Goal: Task Accomplishment & Management: Manage account settings

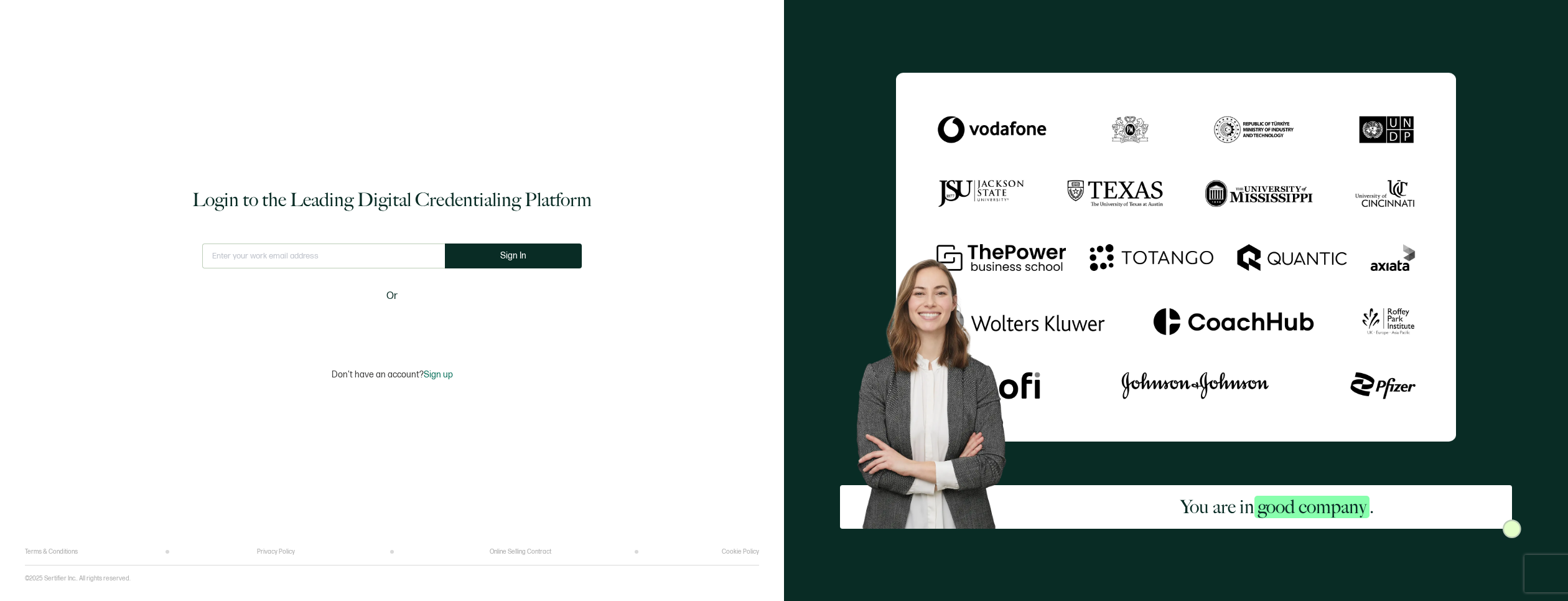
click at [377, 252] on input "text" at bounding box center [323, 255] width 243 height 25
click at [376, 252] on input "text" at bounding box center [323, 255] width 243 height 25
click at [334, 255] on input "text" at bounding box center [323, 255] width 243 height 25
click at [334, 254] on input "text" at bounding box center [323, 255] width 243 height 25
click at [335, 253] on input "text" at bounding box center [323, 255] width 243 height 25
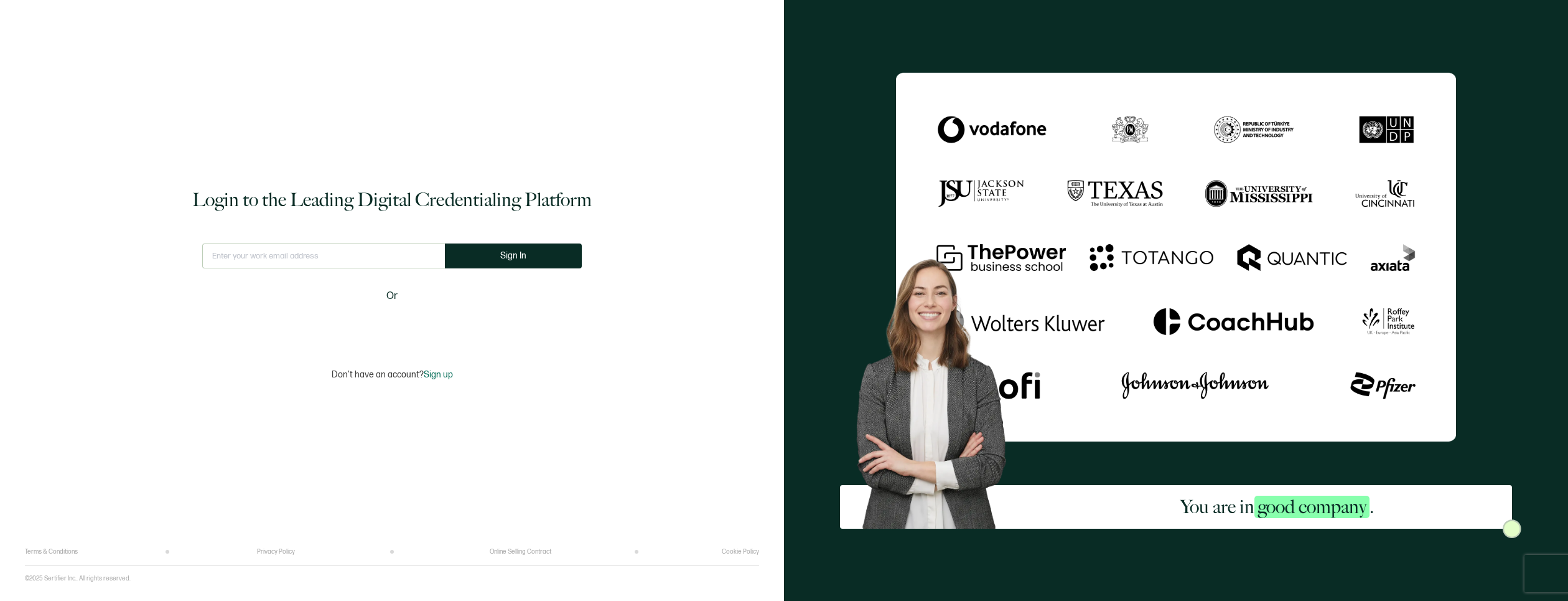
click at [335, 253] on input "text" at bounding box center [323, 255] width 243 height 25
click at [353, 255] on input "text" at bounding box center [323, 255] width 243 height 25
click at [354, 257] on input "text" at bounding box center [323, 255] width 243 height 25
drag, startPoint x: 132, startPoint y: 381, endPoint x: 149, endPoint y: 369, distance: 20.8
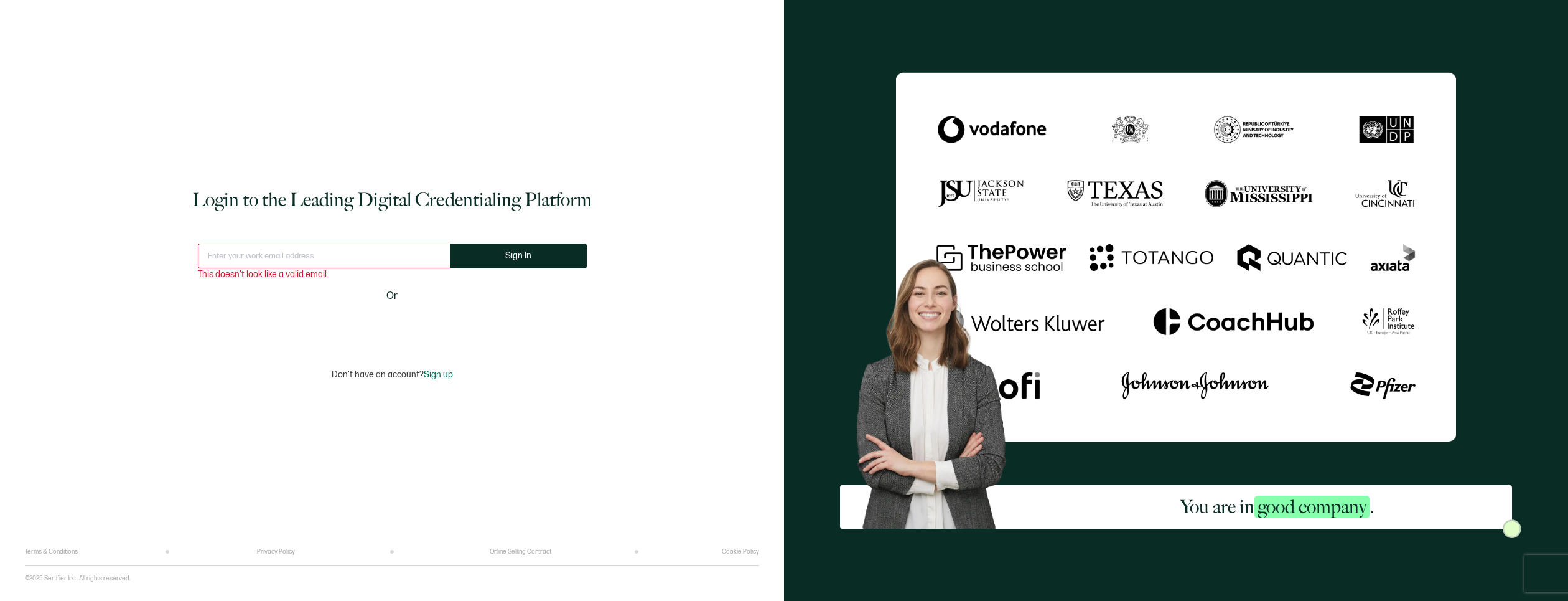
click at [132, 381] on div "Login to the Leading Digital Credentialing Platform This doesn't look like a va…" at bounding box center [392, 283] width 735 height 529
click at [236, 268] on input "text" at bounding box center [324, 255] width 252 height 25
click at [242, 260] on input "text" at bounding box center [324, 255] width 252 height 25
type input "[EMAIL_ADDRESS][DOMAIN_NAME]"
click at [528, 255] on button "Sign In" at bounding box center [518, 255] width 137 height 25
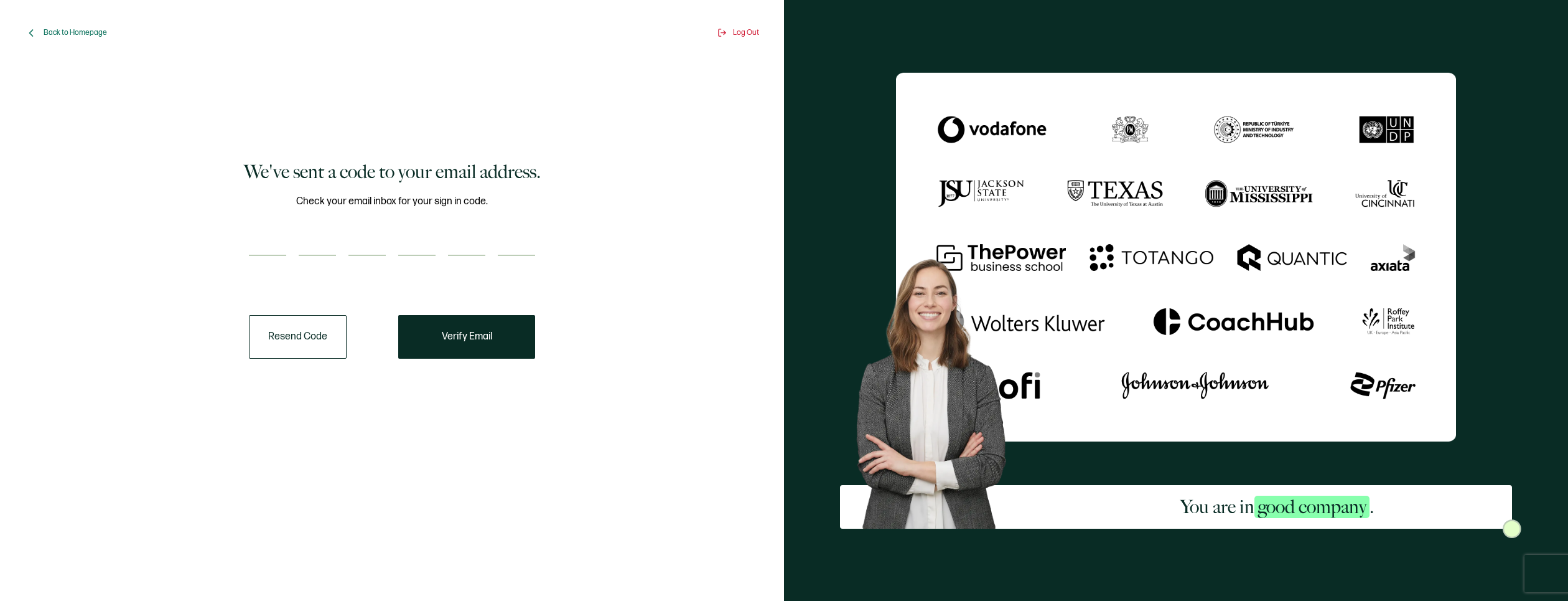
click at [270, 242] on input "number" at bounding box center [267, 243] width 37 height 25
type input "9"
type input "2"
type input "4"
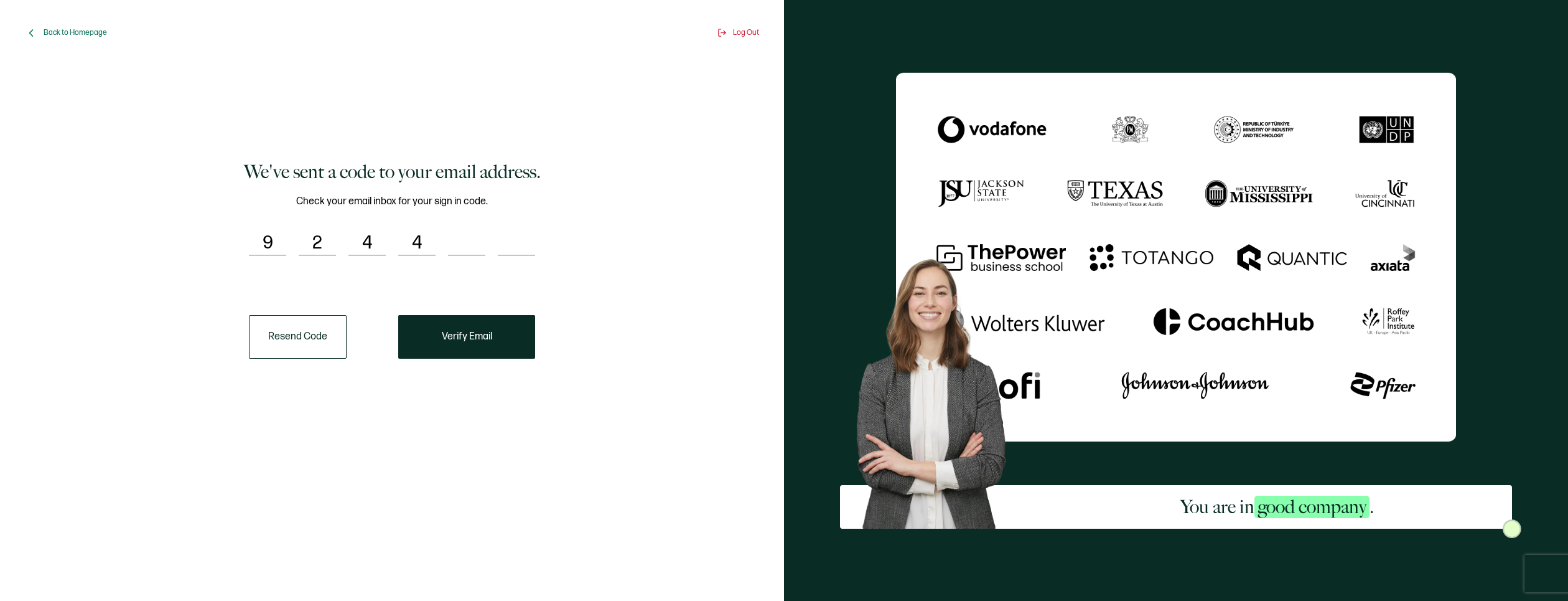
type input "0"
type input "8"
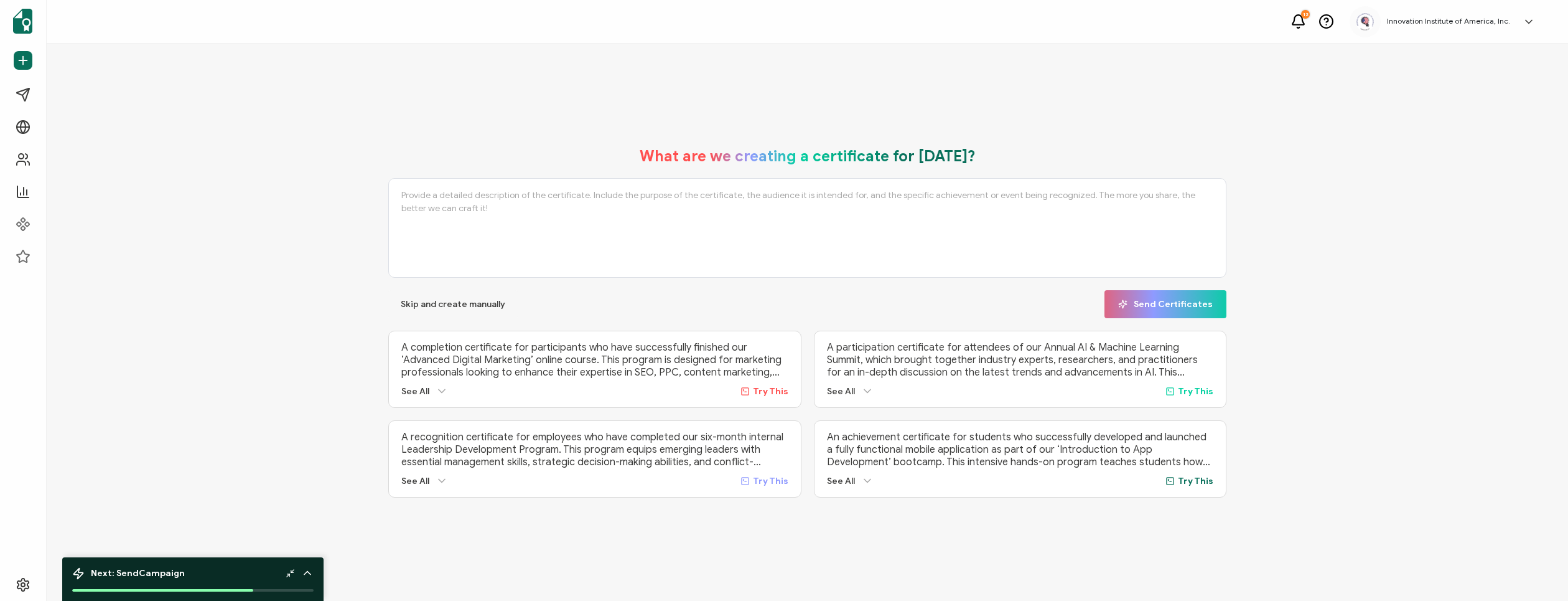
click at [1534, 26] on icon at bounding box center [1529, 22] width 12 height 12
click at [1466, 197] on span "Create Organization" at bounding box center [1481, 202] width 73 height 11
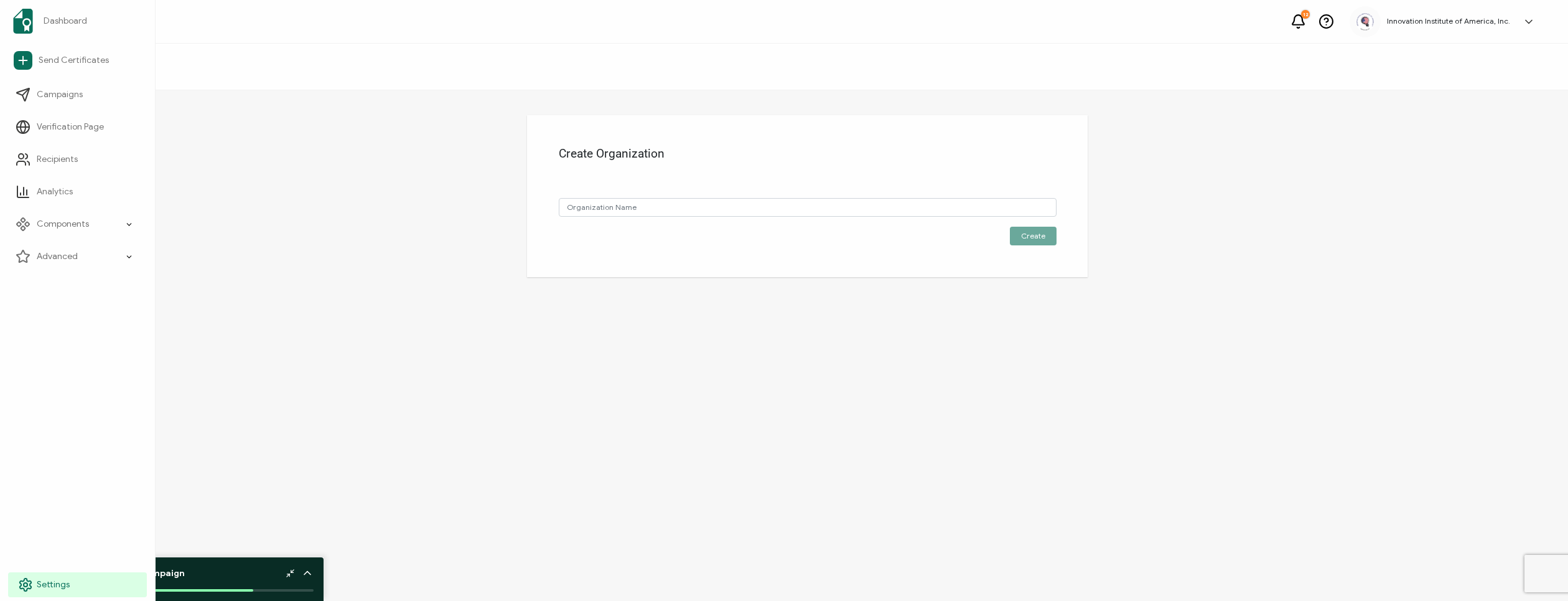
click at [45, 585] on span "Settings" at bounding box center [53, 585] width 33 height 12
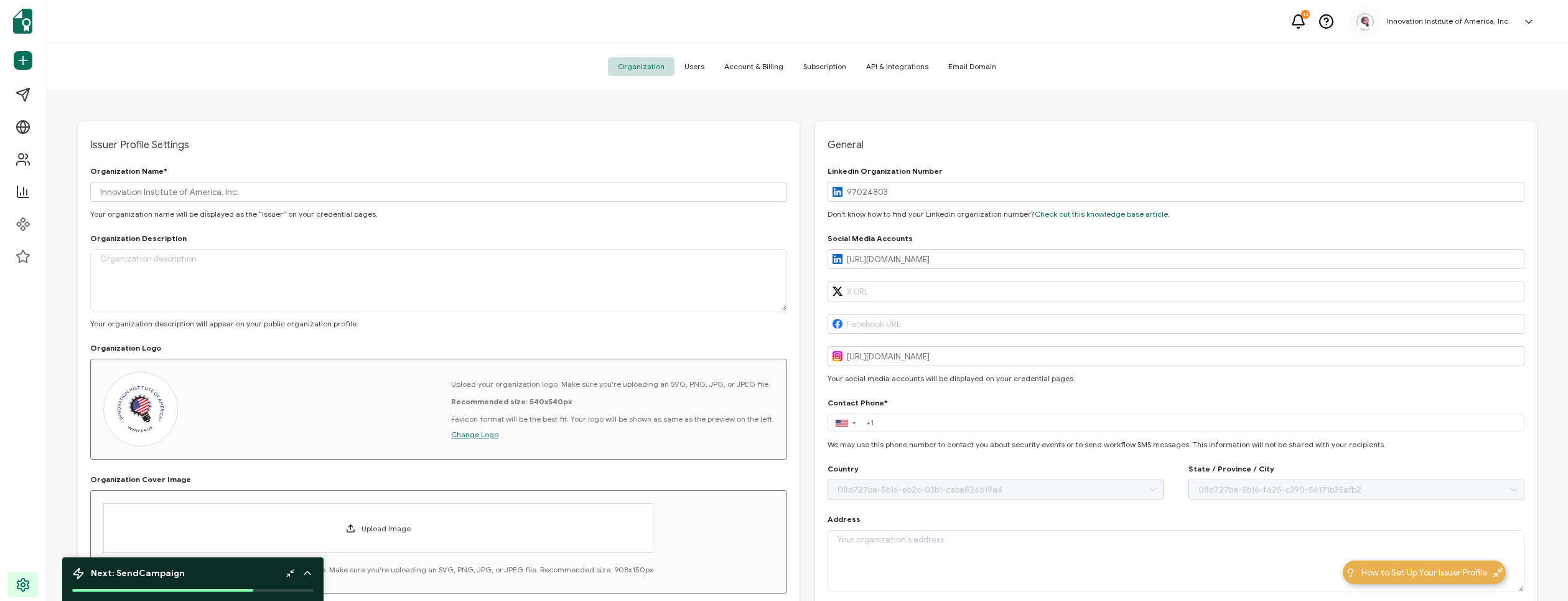
type input "[GEOGRAPHIC_DATA]"
type input "[US_STATE]"
click at [697, 68] on span "Users" at bounding box center [695, 66] width 40 height 19
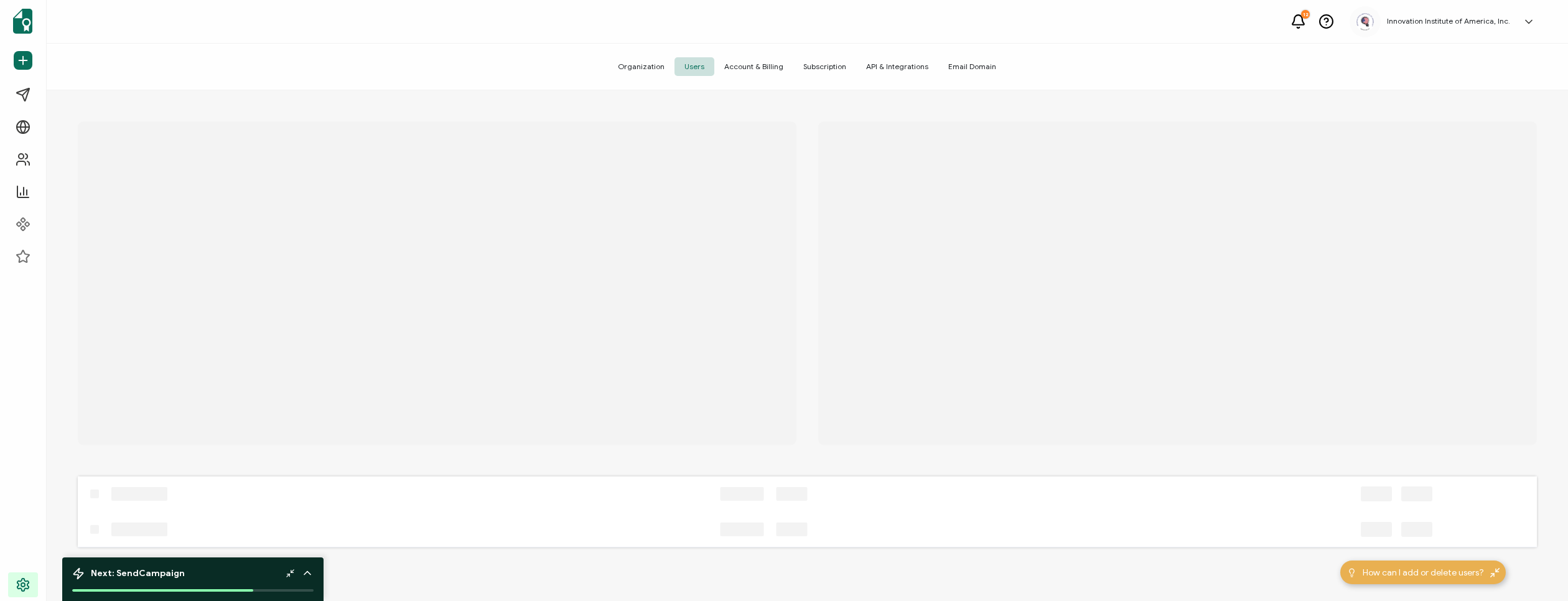
click at [739, 67] on span "Account & Billing" at bounding box center [754, 66] width 79 height 19
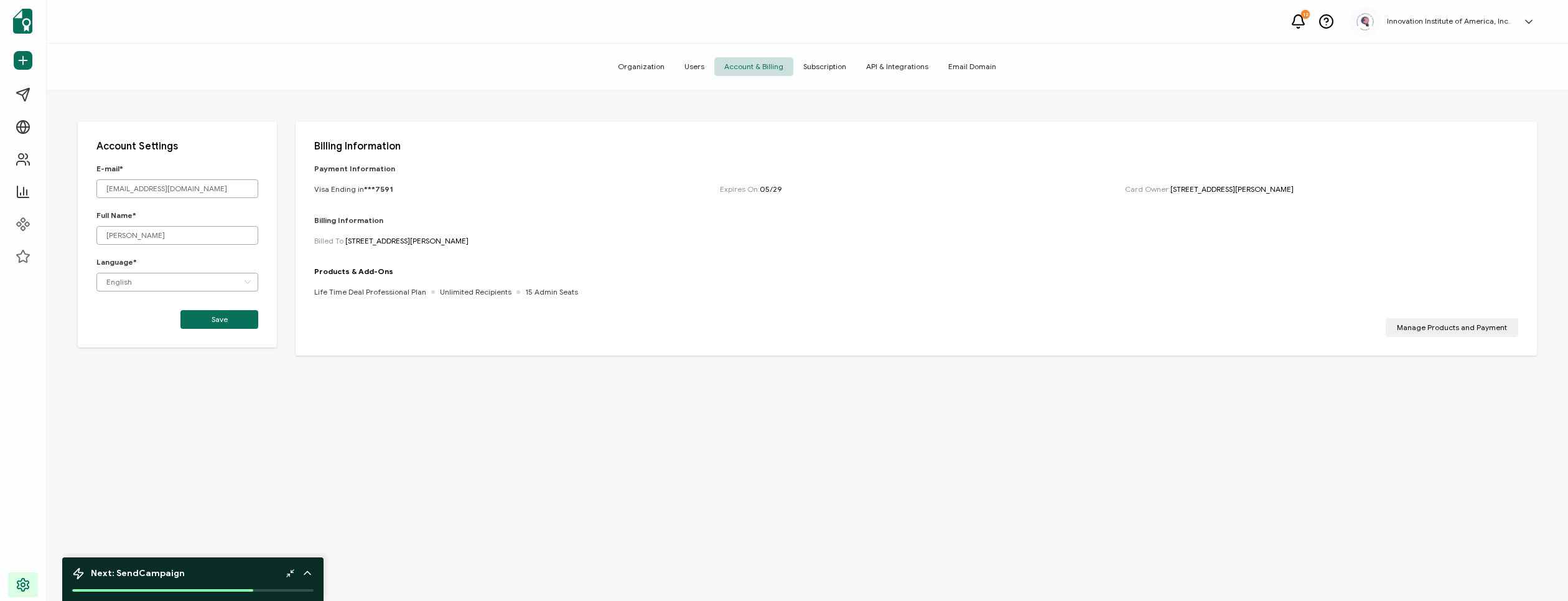
click at [823, 67] on span "Subscription" at bounding box center [824, 66] width 63 height 19
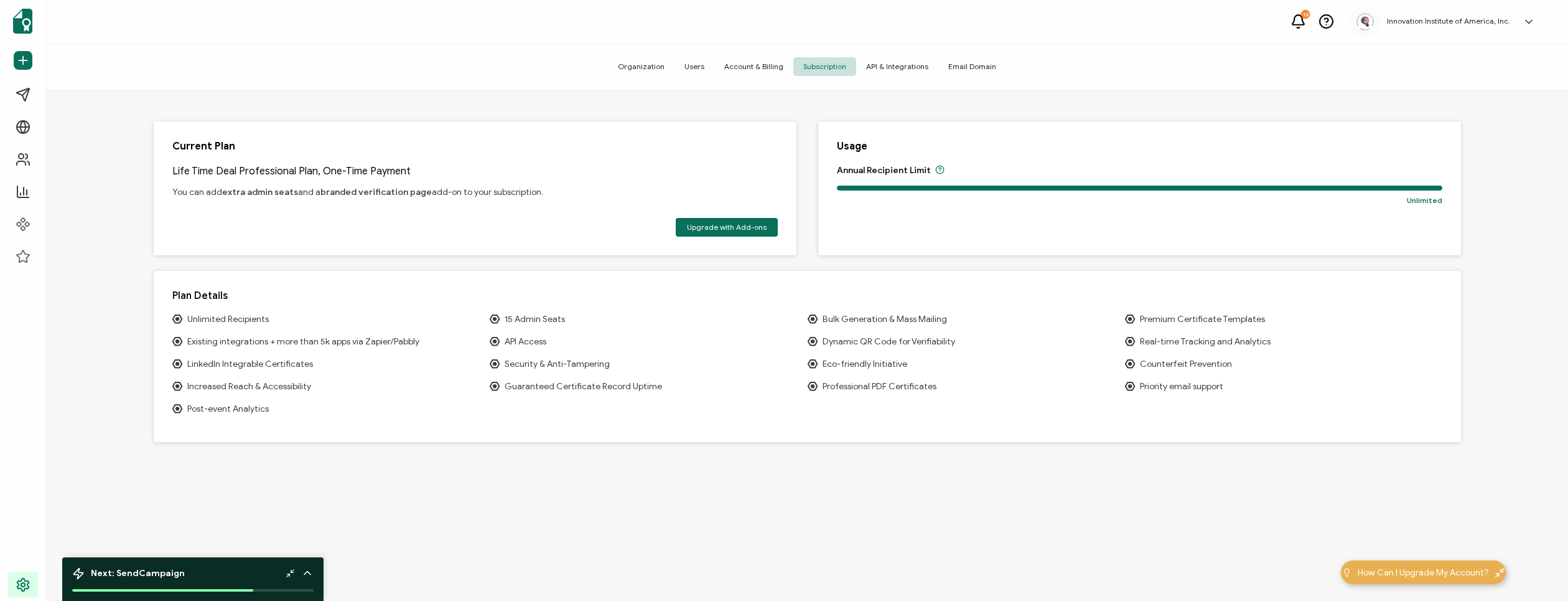
click at [908, 69] on span "API & Integrations" at bounding box center [897, 66] width 82 height 19
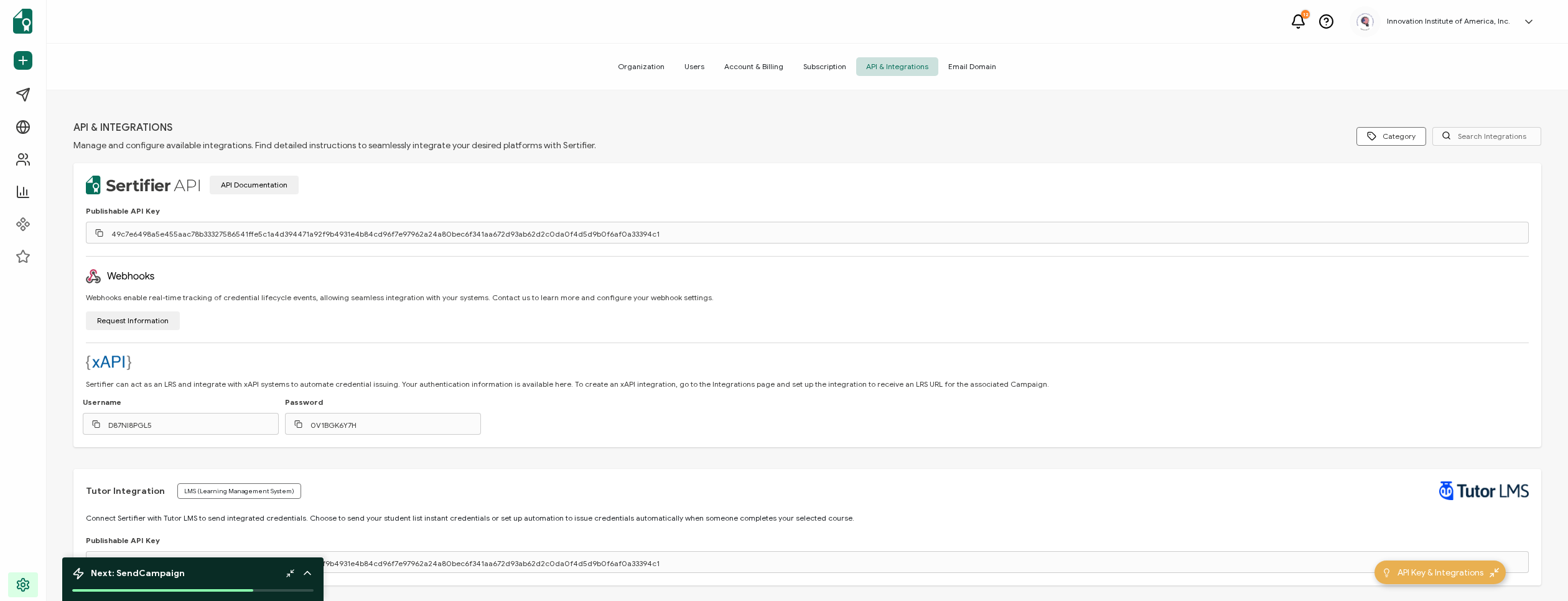
click at [966, 69] on span "Email Domain" at bounding box center [972, 66] width 68 height 19
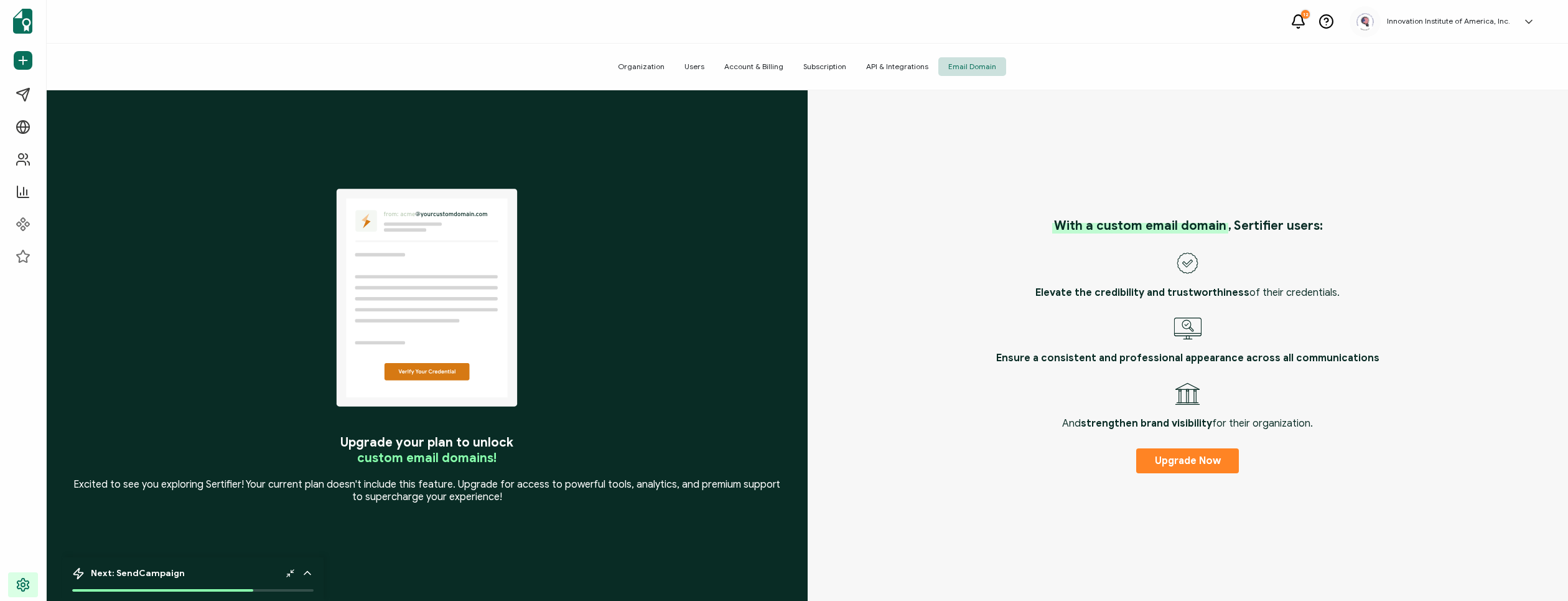
click at [1527, 23] on icon at bounding box center [1529, 22] width 12 height 12
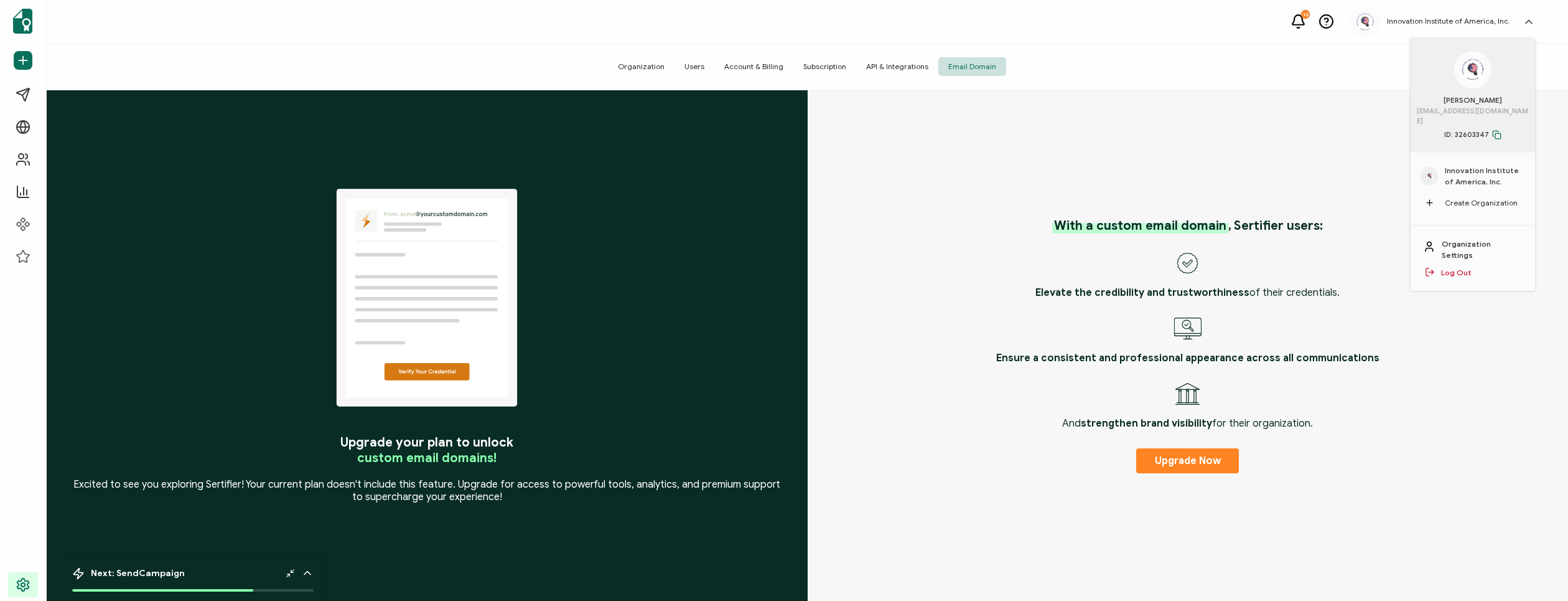
click at [1467, 239] on link "Organization Settings" at bounding box center [1482, 250] width 81 height 22
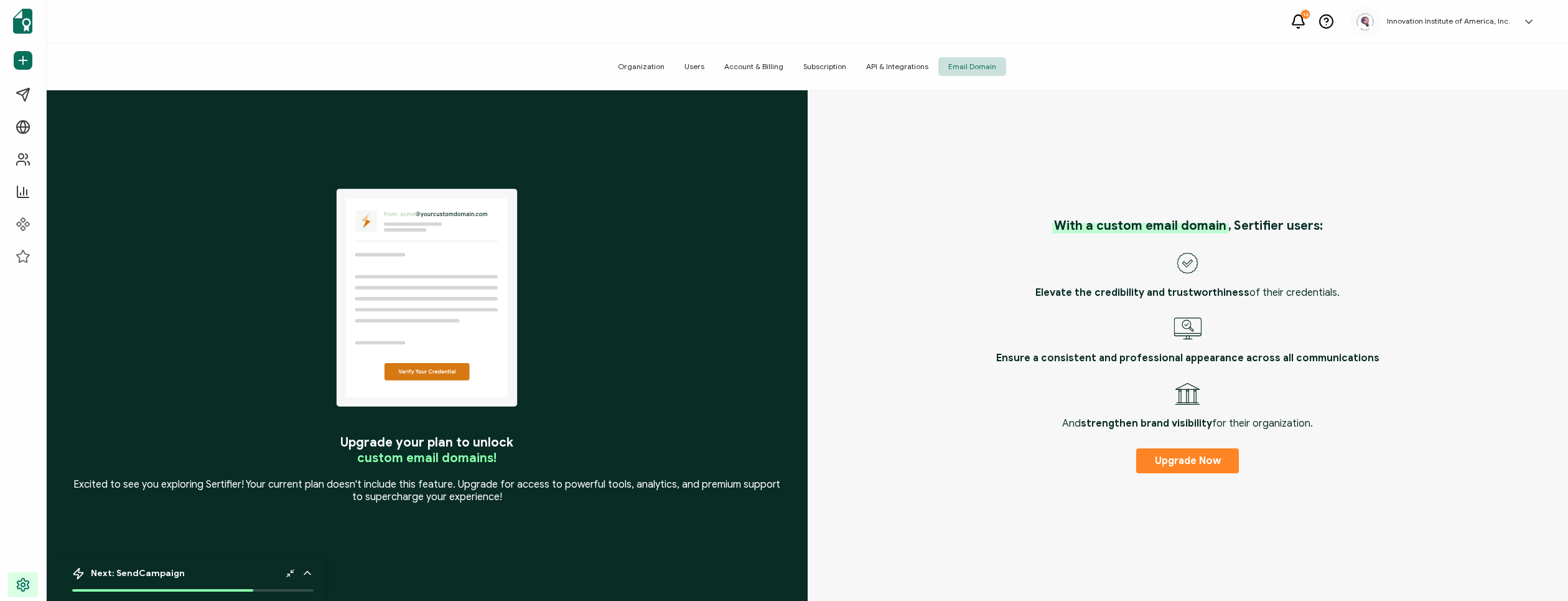
click at [1530, 19] on icon at bounding box center [1529, 22] width 12 height 12
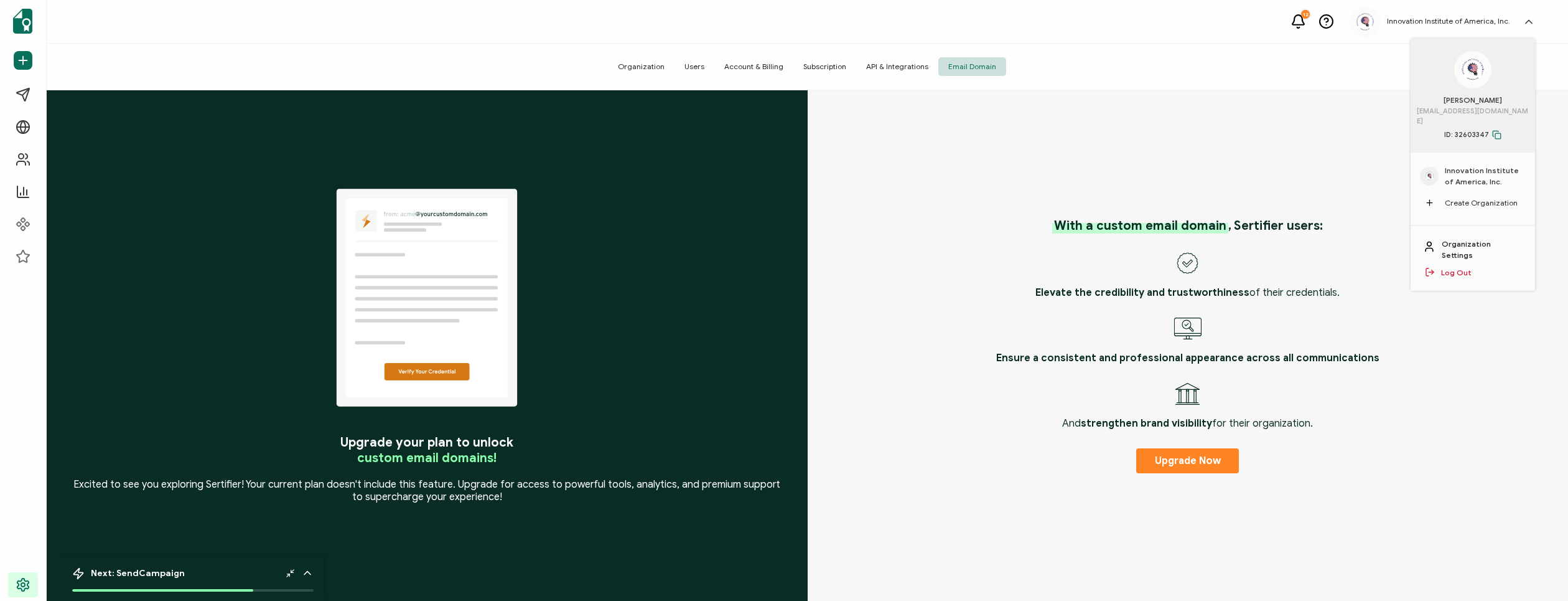
click at [1476, 239] on link "Organization Settings" at bounding box center [1482, 250] width 81 height 22
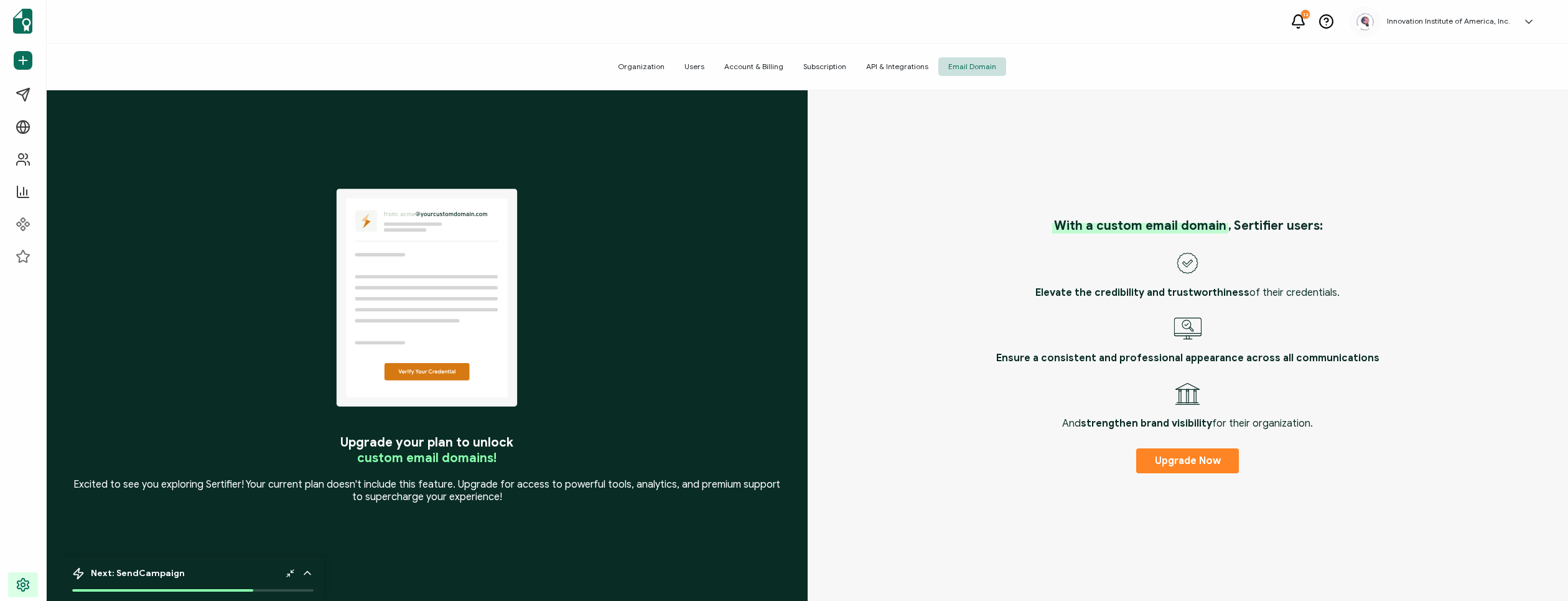
click at [635, 65] on span "Organization" at bounding box center [641, 66] width 67 height 19
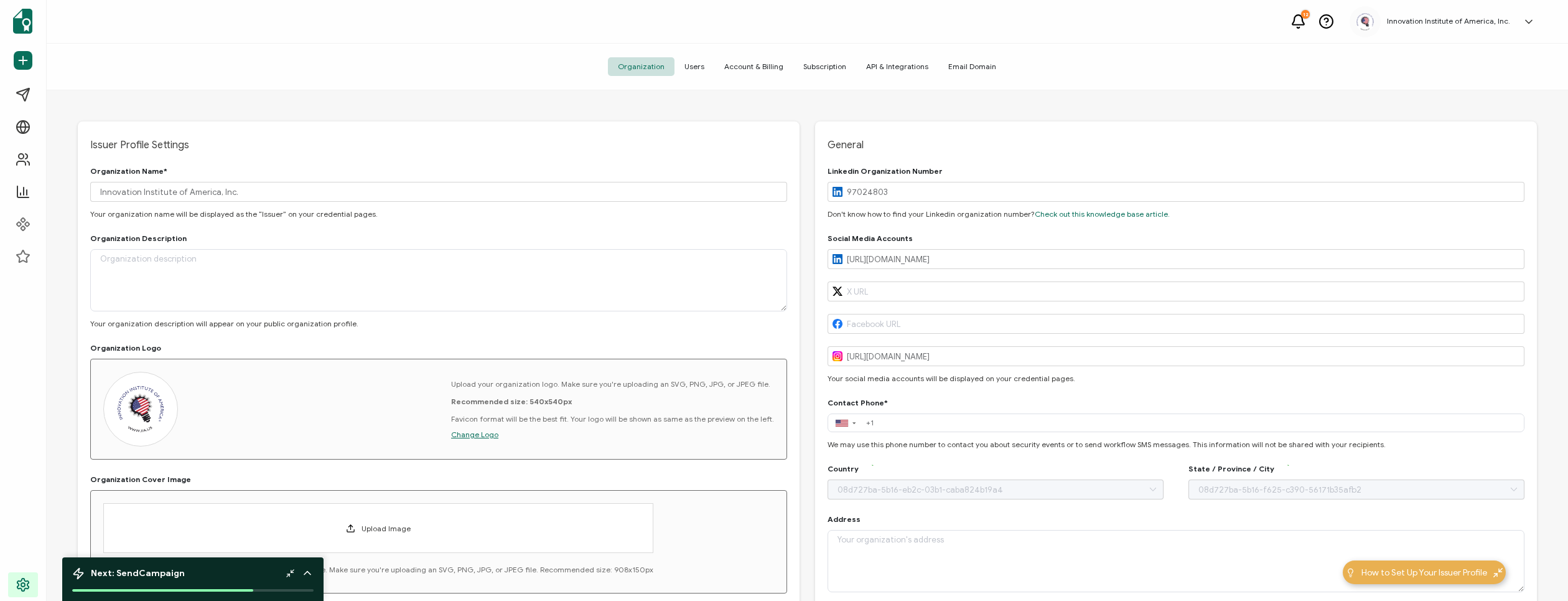
type input "[US_STATE]"
type input "[GEOGRAPHIC_DATA]"
click at [1527, 26] on icon at bounding box center [1529, 22] width 12 height 12
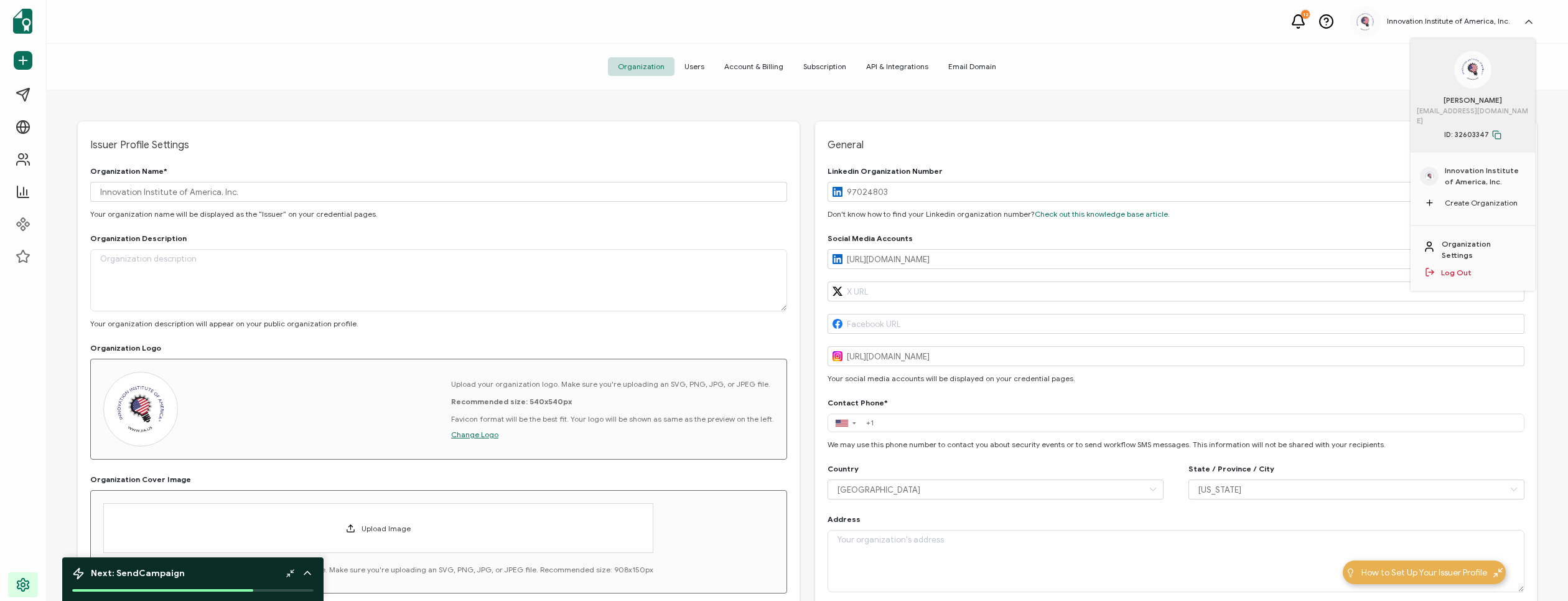
click at [1452, 197] on span "Create Organization" at bounding box center [1481, 202] width 73 height 11
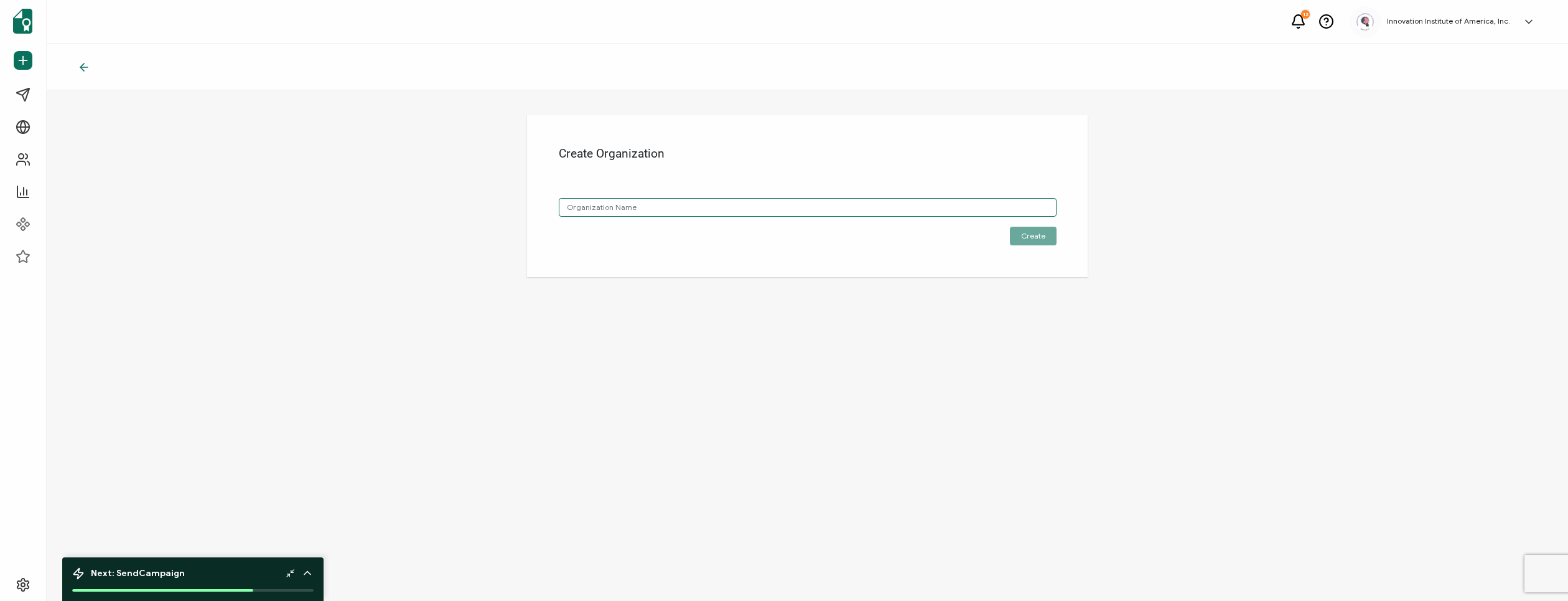
click at [891, 205] on input "text" at bounding box center [807, 207] width 498 height 19
type input "G"
click at [1413, 22] on h5 "Innovation Institute of America, Inc." at bounding box center [1448, 21] width 123 height 9
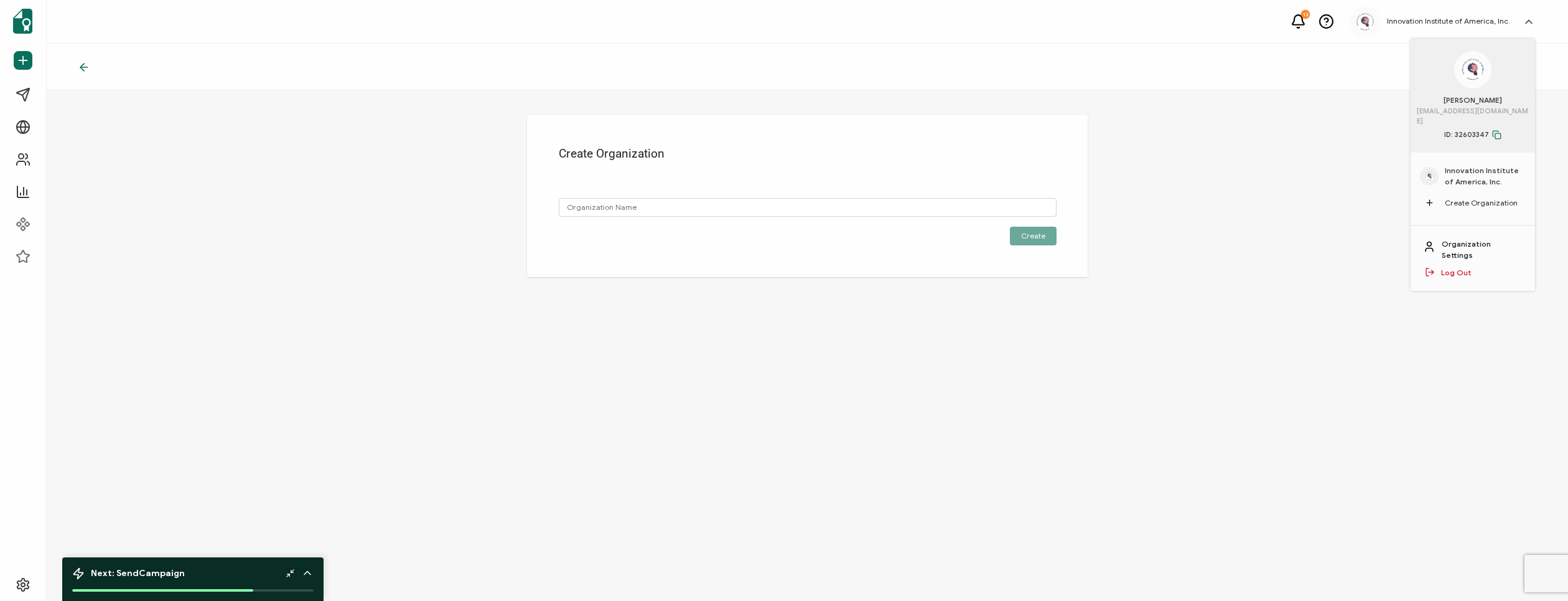
click at [1482, 239] on link "Organization Settings" at bounding box center [1482, 250] width 81 height 22
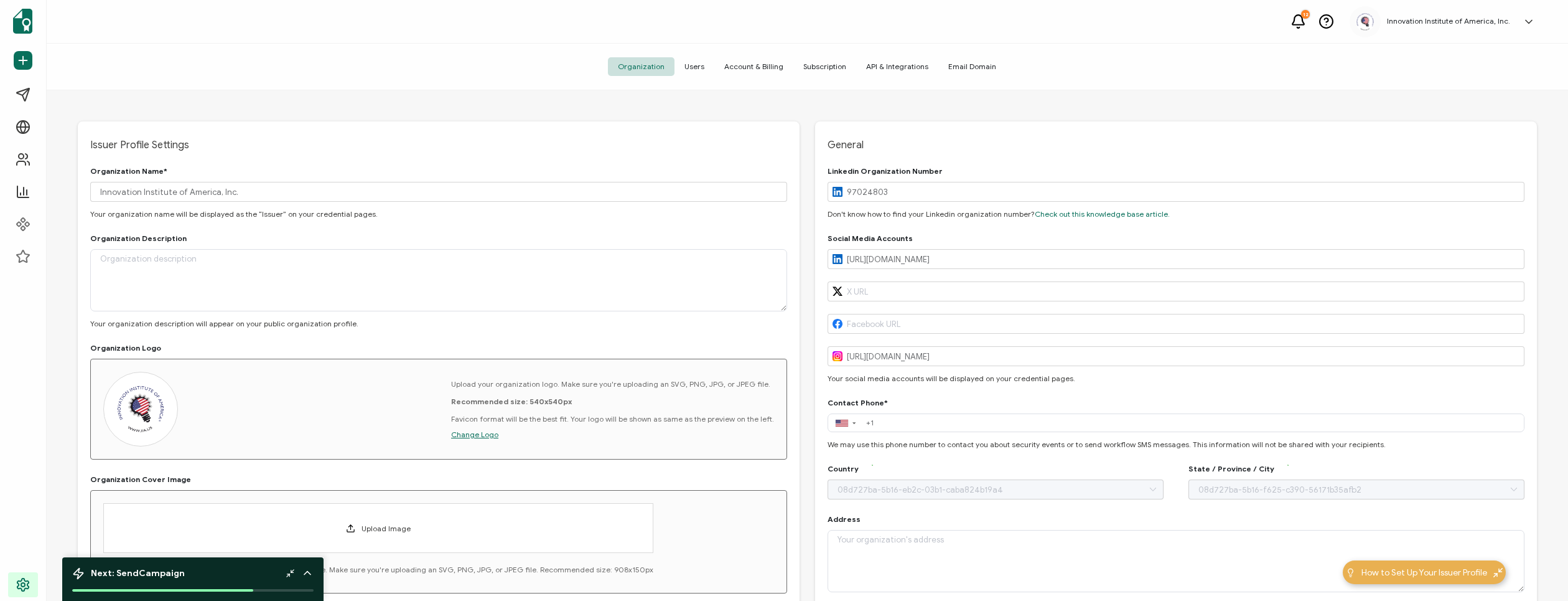
type input "[GEOGRAPHIC_DATA]"
type input "[US_STATE]"
click at [1531, 21] on icon at bounding box center [1529, 21] width 6 height 3
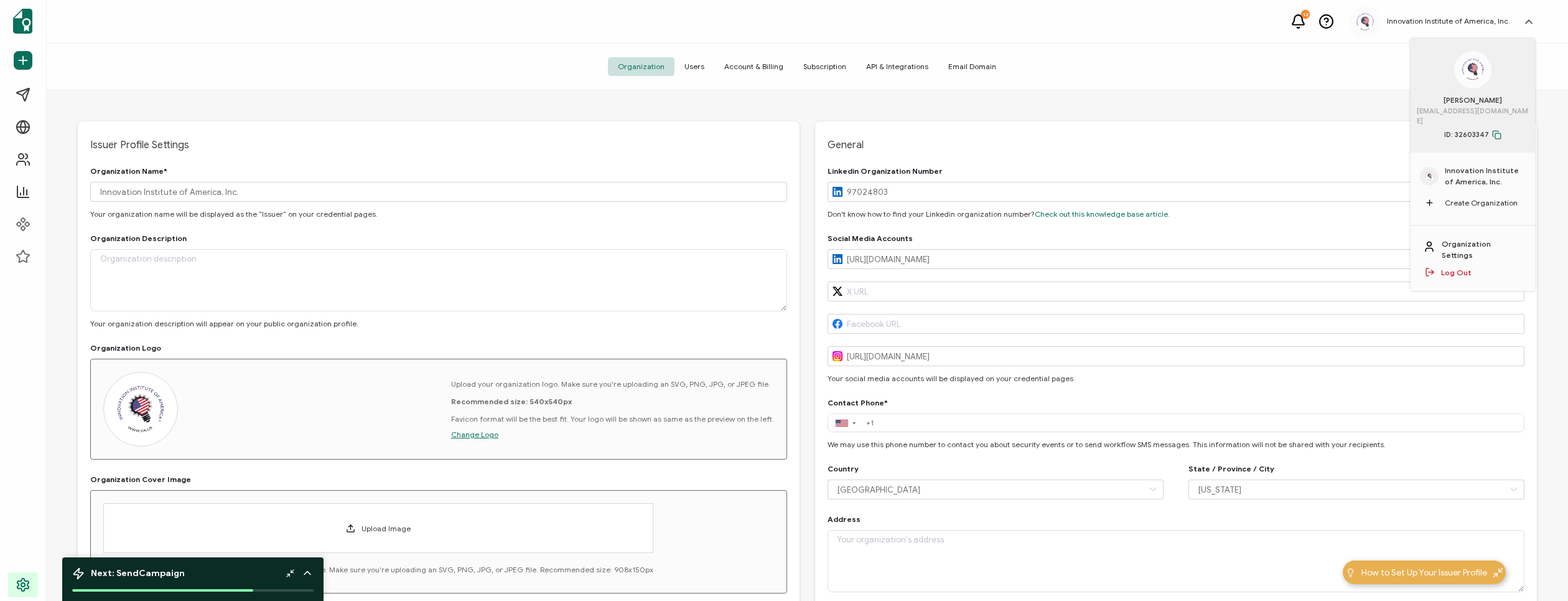
click at [1466, 197] on span "Create Organization" at bounding box center [1481, 202] width 73 height 11
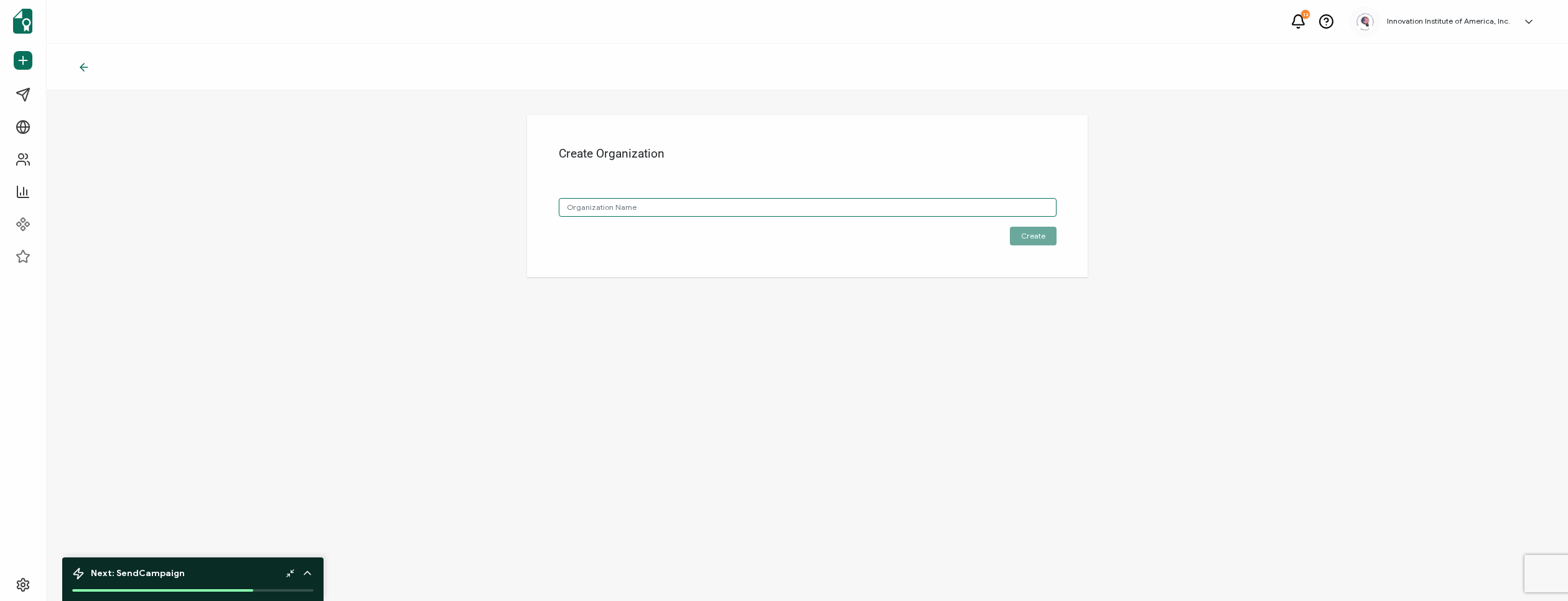
click at [939, 205] on input "text" at bounding box center [807, 207] width 498 height 19
type input "GSA"
click at [1039, 236] on span "Create" at bounding box center [1033, 235] width 24 height 7
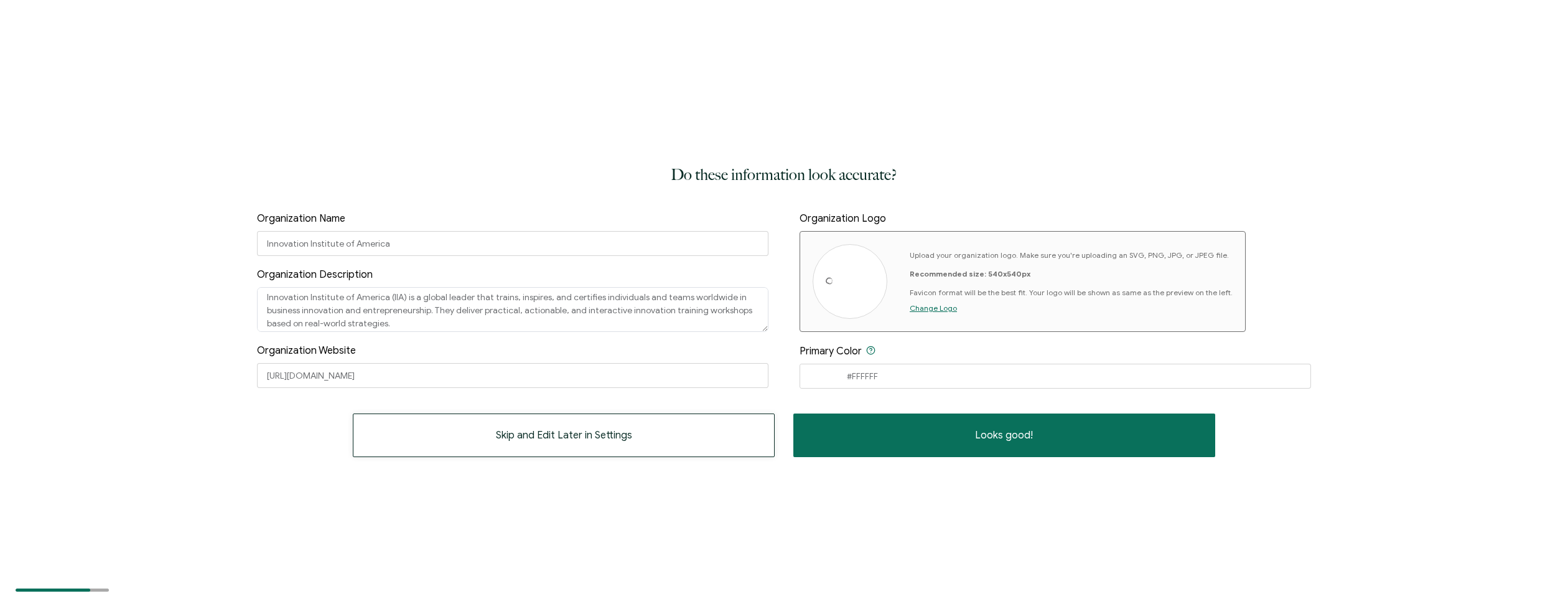
click at [591, 443] on button "Skip and Edit Later in Settings" at bounding box center [564, 436] width 422 height 44
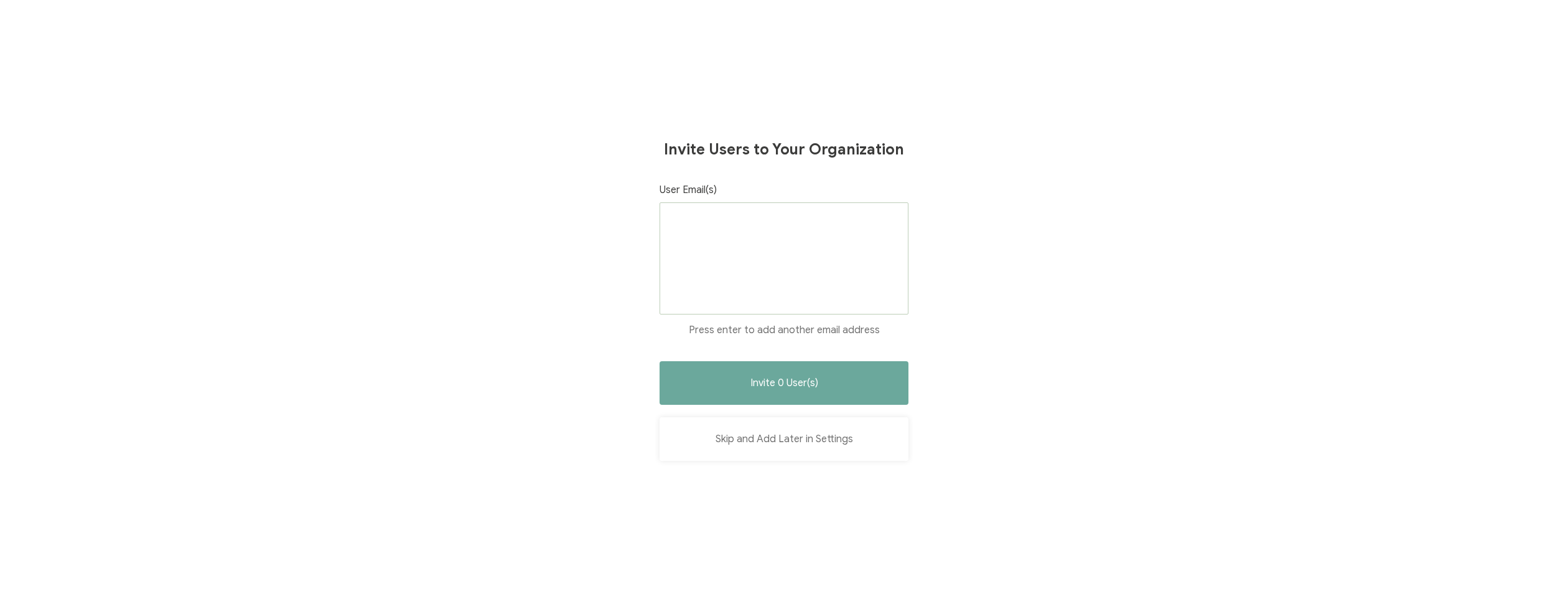
click at [783, 440] on button "Skip and Add Later in Settings" at bounding box center [784, 439] width 249 height 44
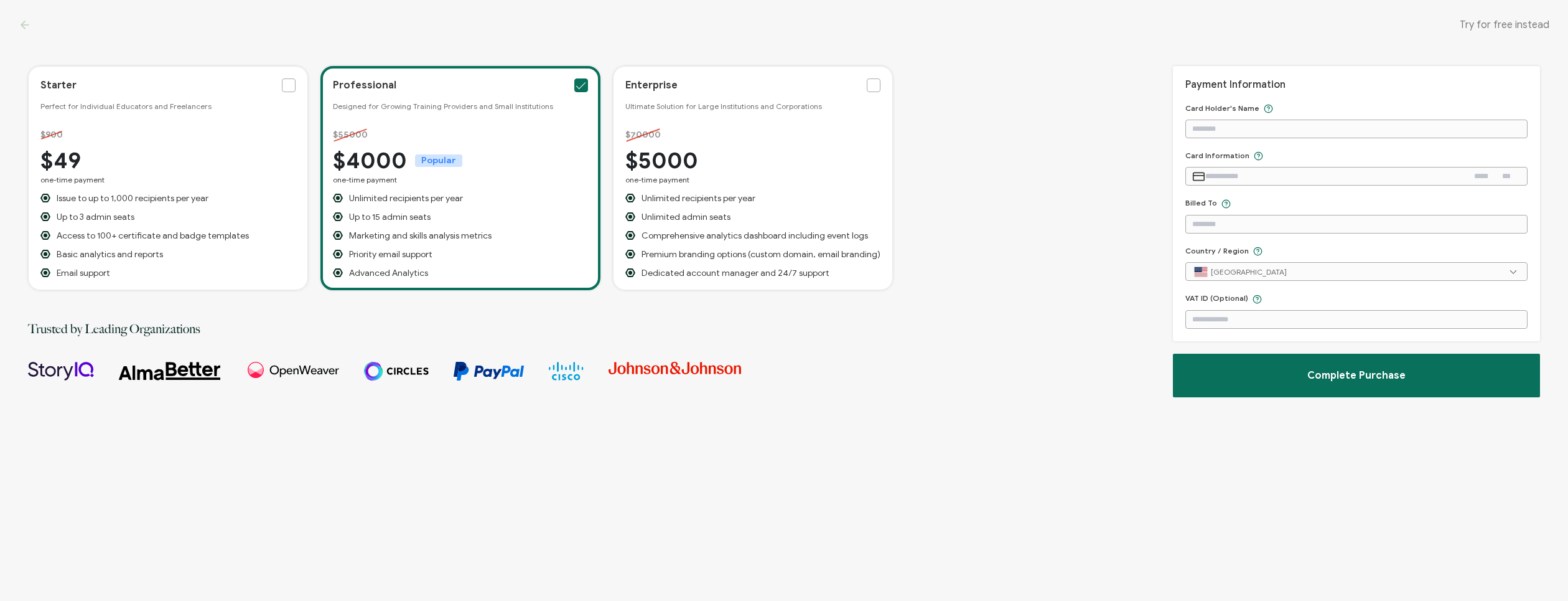
scroll to position [9, 0]
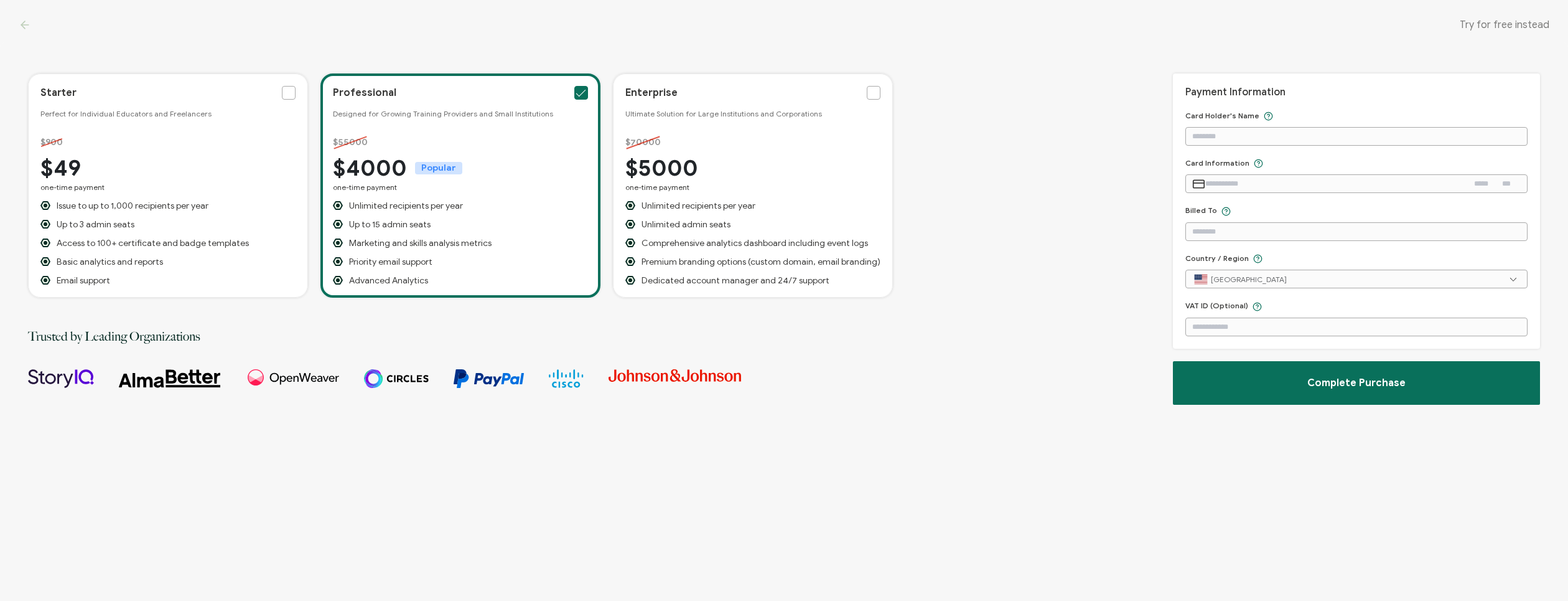
click at [39, 24] on div "Try for free instead" at bounding box center [784, 25] width 1568 height 50
click at [29, 24] on icon at bounding box center [25, 25] width 12 height 12
